Goal: Transaction & Acquisition: Purchase product/service

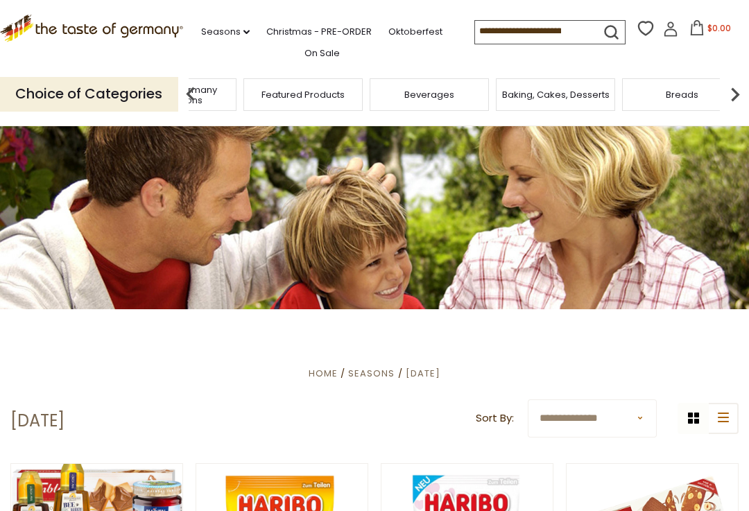
click at [571, 189] on div at bounding box center [374, 215] width 749 height 187
click at [69, 93] on p "Choice of Categories" at bounding box center [89, 94] width 178 height 34
click at [74, 94] on p "Choice of Categories" at bounding box center [89, 94] width 178 height 34
click at [371, 87] on div "Breads" at bounding box center [430, 94] width 119 height 33
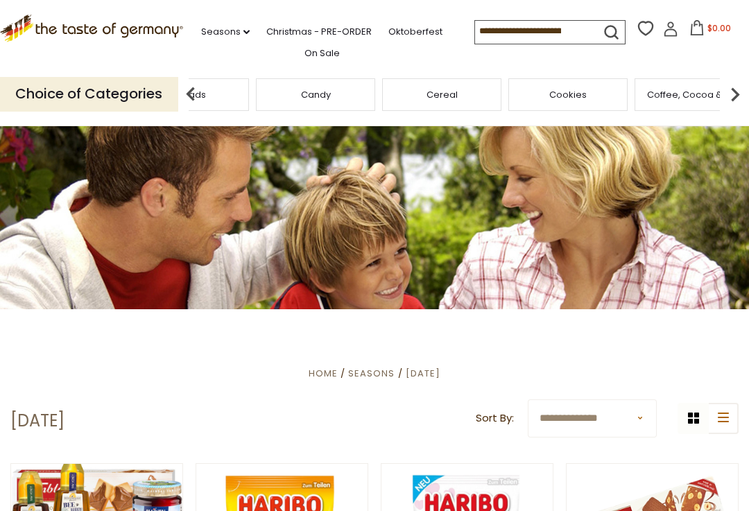
click at [382, 91] on div "Cereal" at bounding box center [441, 94] width 119 height 33
click at [247, 89] on div "Cheese & Dairy" at bounding box center [187, 94] width 119 height 33
click at [53, 26] on icon ".st0{fill:#EDD300;} .st1{fill:#D33E21;}" at bounding box center [91, 29] width 183 height 28
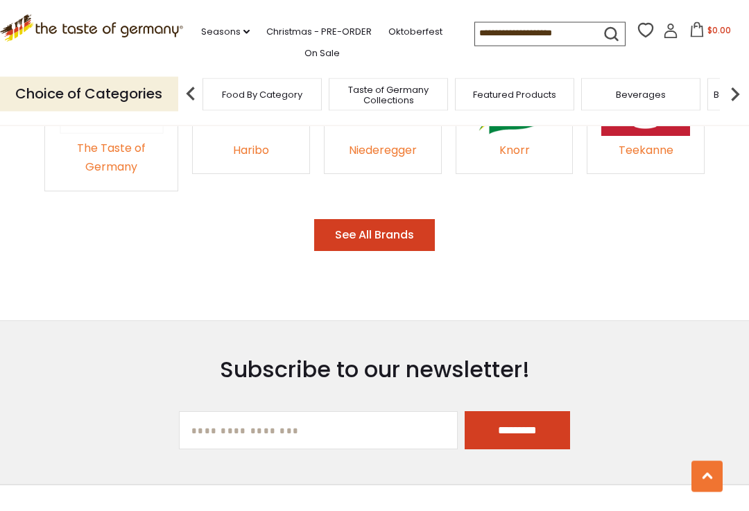
scroll to position [2111, 0]
click at [422, 219] on button "See All Brands" at bounding box center [374, 235] width 121 height 33
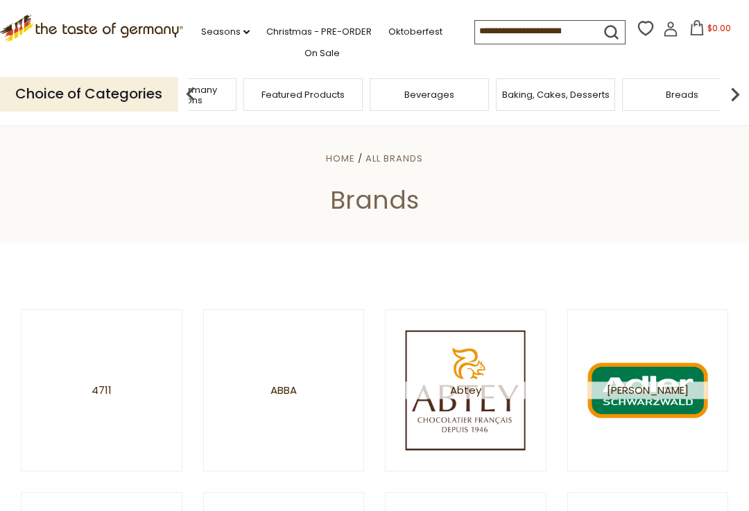
click at [601, 178] on header "Home All Brands Brands" at bounding box center [374, 182] width 749 height 121
click at [746, 92] on img at bounding box center [735, 94] width 28 height 28
click at [748, 92] on img at bounding box center [735, 94] width 28 height 28
click at [190, 92] on img at bounding box center [191, 94] width 28 height 28
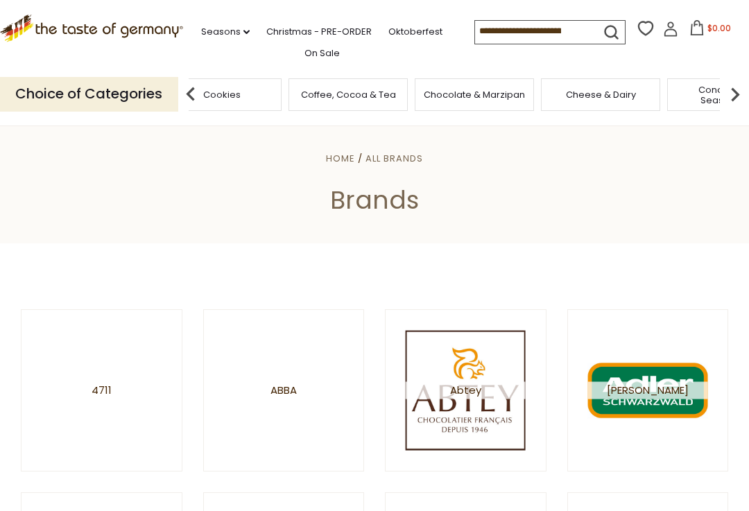
click at [187, 92] on img at bounding box center [191, 94] width 28 height 28
click at [194, 93] on img at bounding box center [191, 94] width 28 height 28
click at [186, 88] on img at bounding box center [191, 94] width 28 height 28
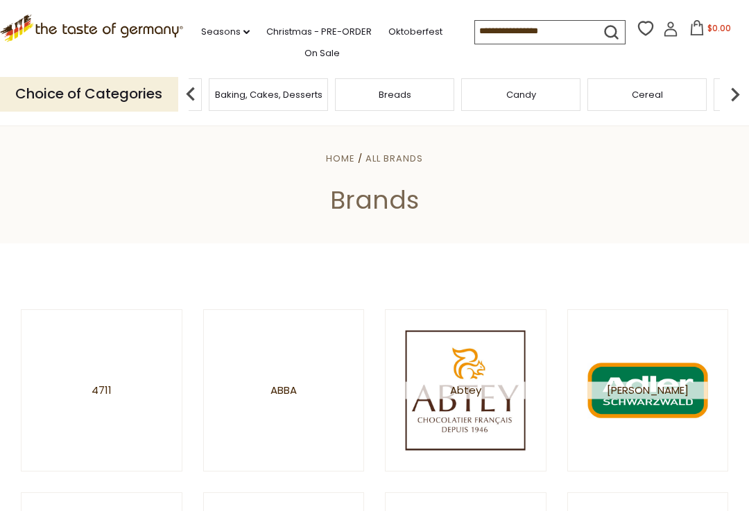
click at [189, 87] on img at bounding box center [191, 94] width 28 height 28
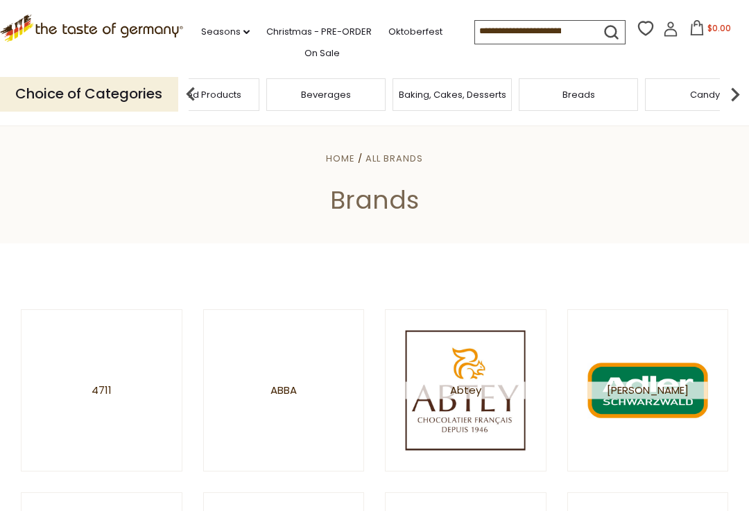
click at [188, 84] on img at bounding box center [191, 94] width 28 height 28
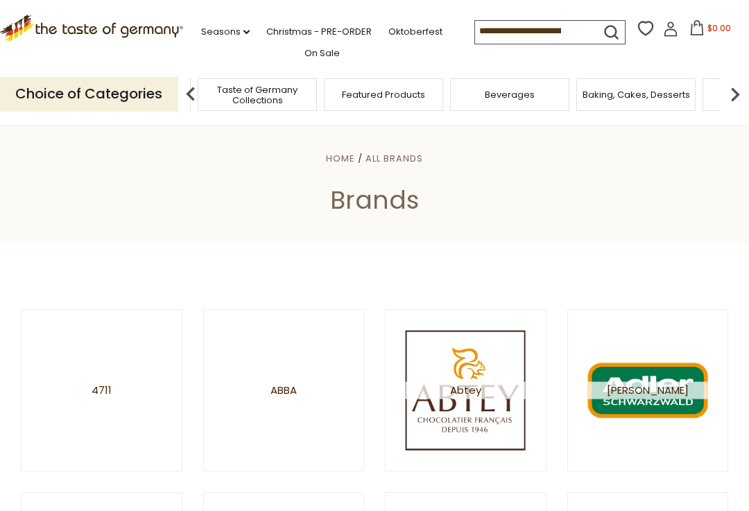
click at [186, 89] on img at bounding box center [191, 94] width 28 height 28
click at [215, 90] on span "Food By Category" at bounding box center [255, 94] width 80 height 10
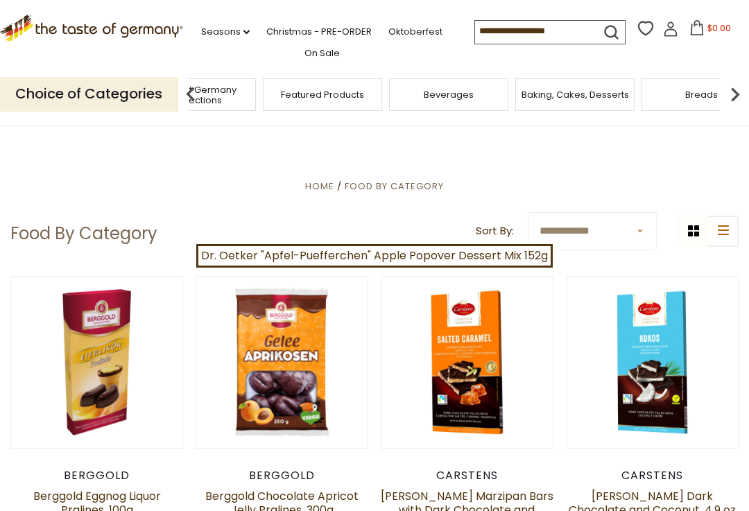
click at [130, 80] on div "Food By Category" at bounding box center [69, 94] width 119 height 33
click at [177, 92] on img at bounding box center [191, 94] width 28 height 28
click at [112, 92] on div "Food By Category" at bounding box center [52, 94] width 119 height 33
click at [305, 46] on link "On Sale" at bounding box center [322, 53] width 35 height 15
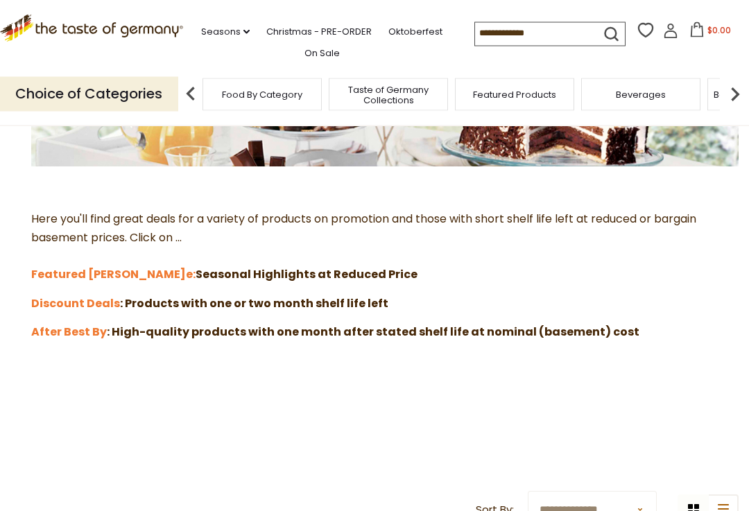
scroll to position [293, 0]
click at [72, 334] on strong "After Best By" at bounding box center [69, 332] width 76 height 16
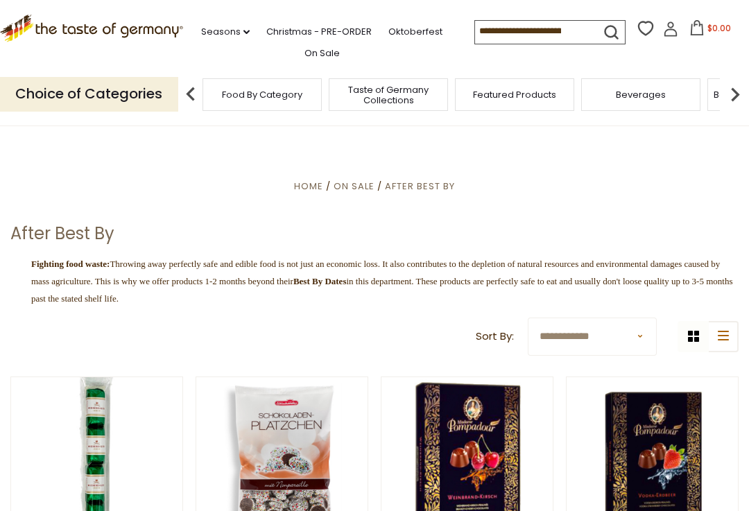
click at [364, 180] on span "On Sale" at bounding box center [354, 186] width 41 height 13
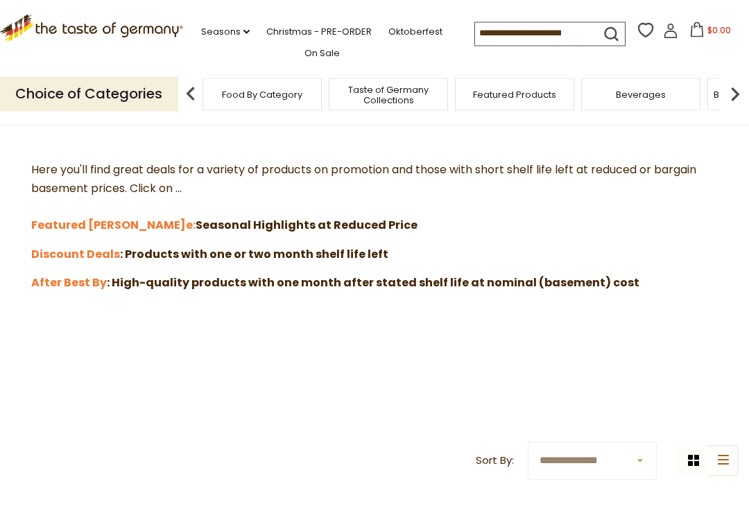
scroll to position [345, 0]
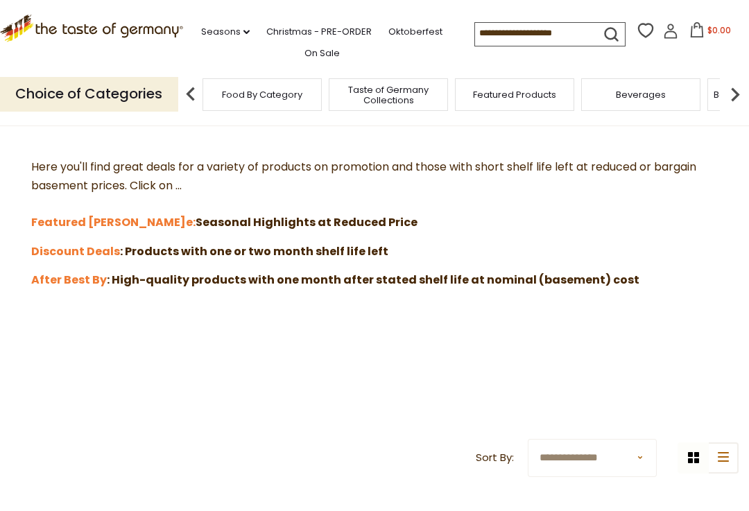
click at [56, 254] on strong "Discount Deals" at bounding box center [75, 251] width 89 height 16
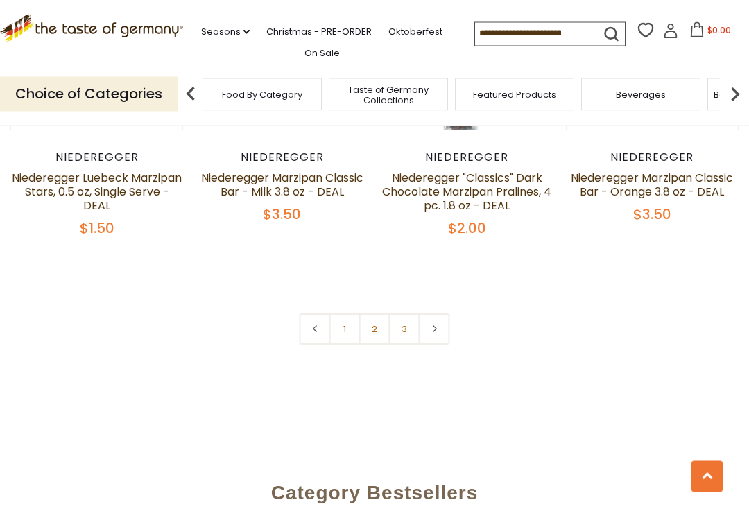
scroll to position [3005, 0]
click at [440, 317] on link at bounding box center [434, 329] width 31 height 31
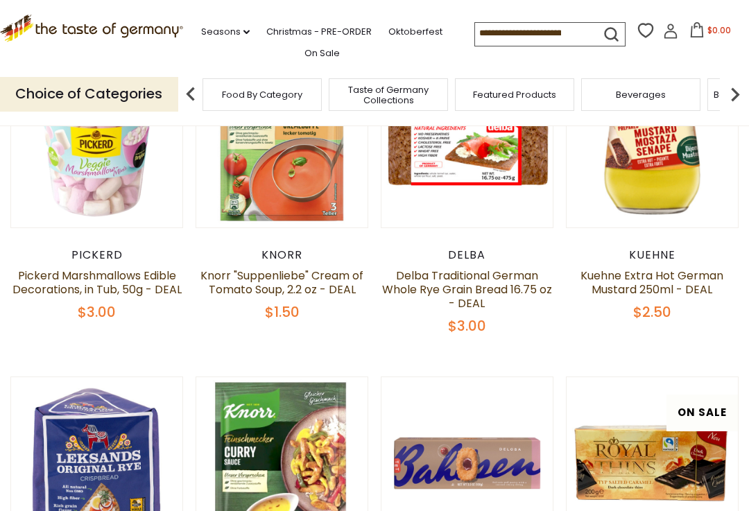
scroll to position [307, 0]
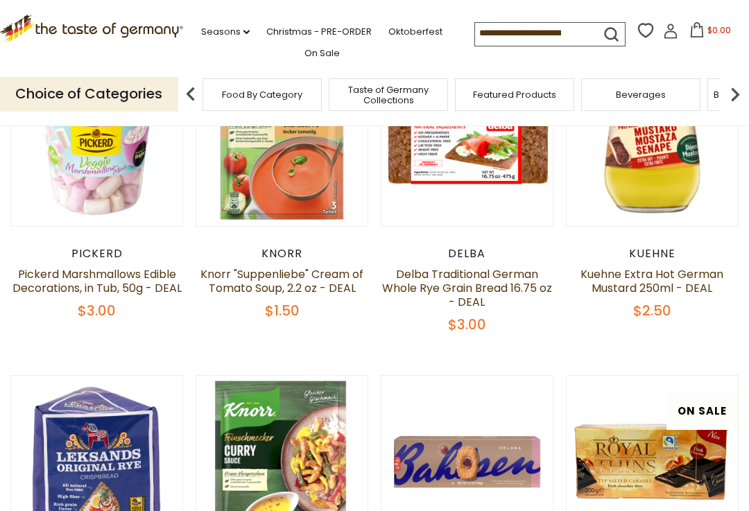
click at [723, 318] on div "$2.50" at bounding box center [652, 310] width 173 height 17
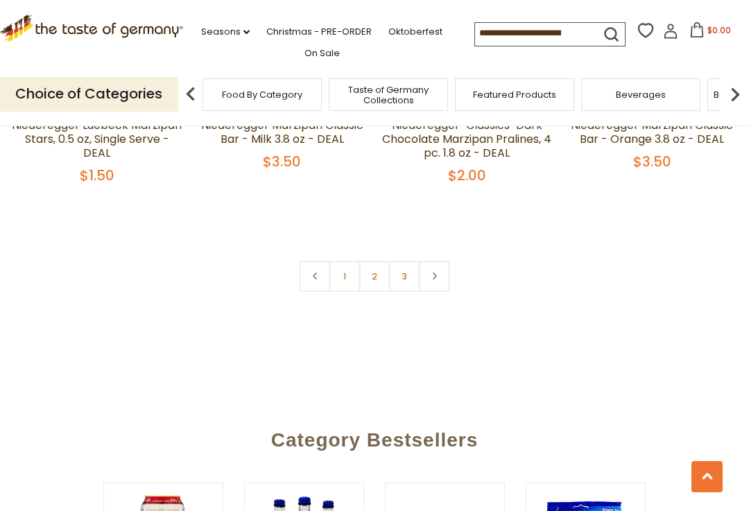
scroll to position [3094, 0]
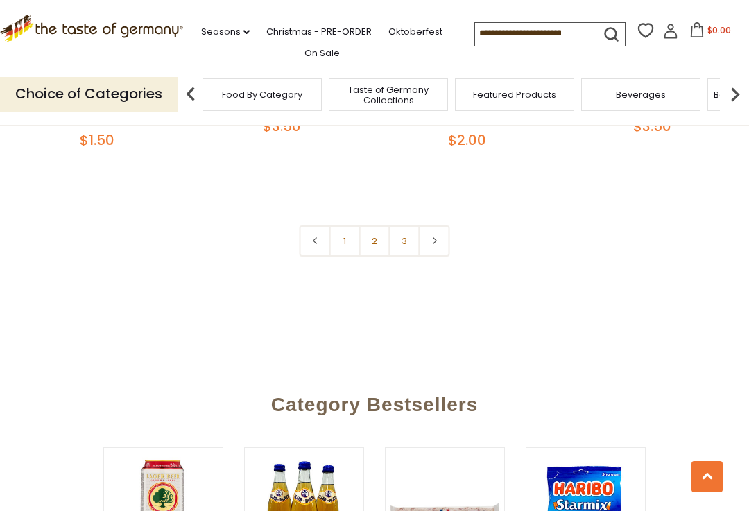
click at [377, 225] on link "2" at bounding box center [374, 240] width 31 height 31
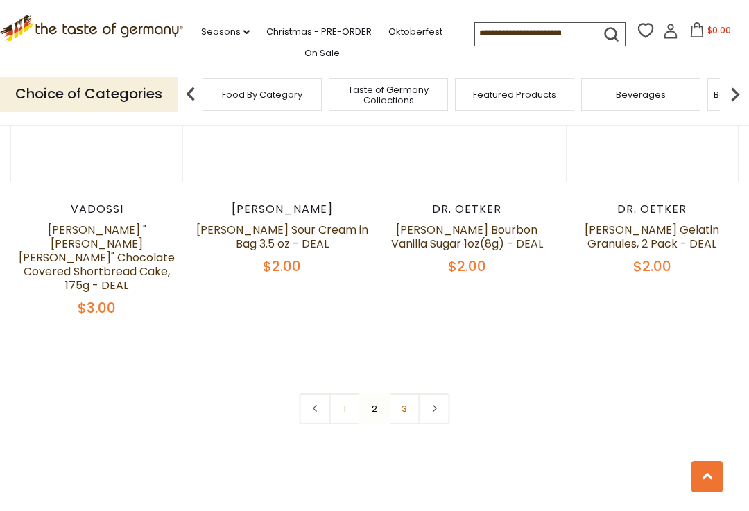
scroll to position [3058, 0]
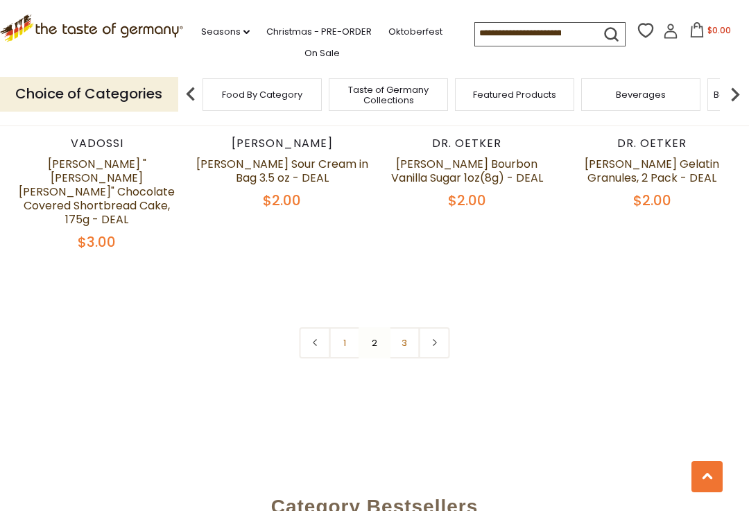
click at [407, 327] on link "3" at bounding box center [404, 342] width 31 height 31
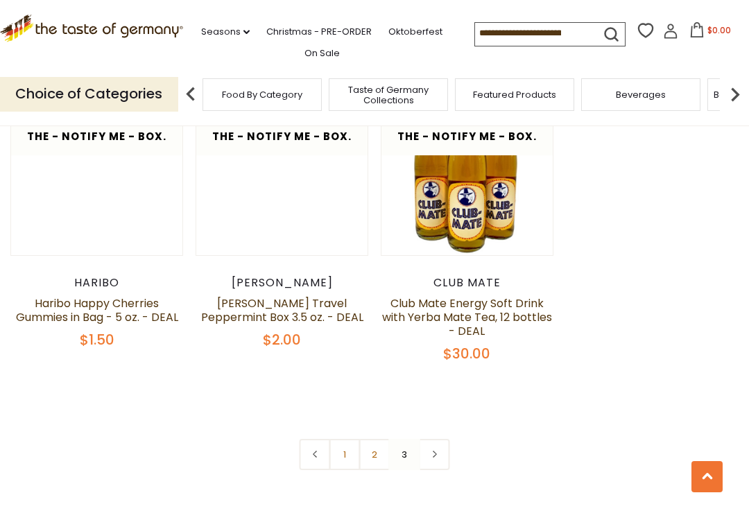
scroll to position [1914, 0]
